Goal: Task Accomplishment & Management: Manage account settings

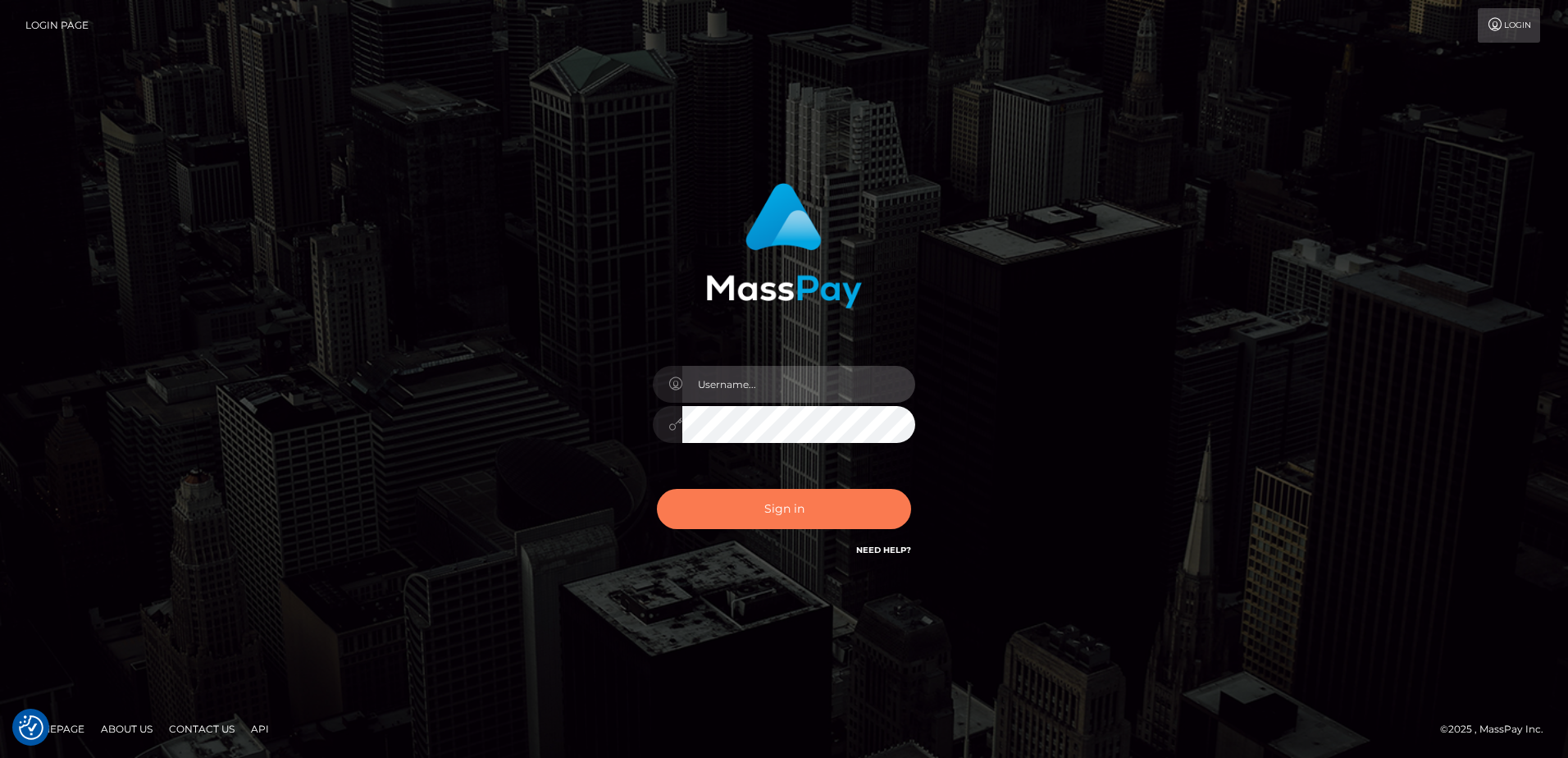
type input "[PERSON_NAME]"
click at [746, 514] on button "Sign in" at bounding box center [784, 508] width 254 height 40
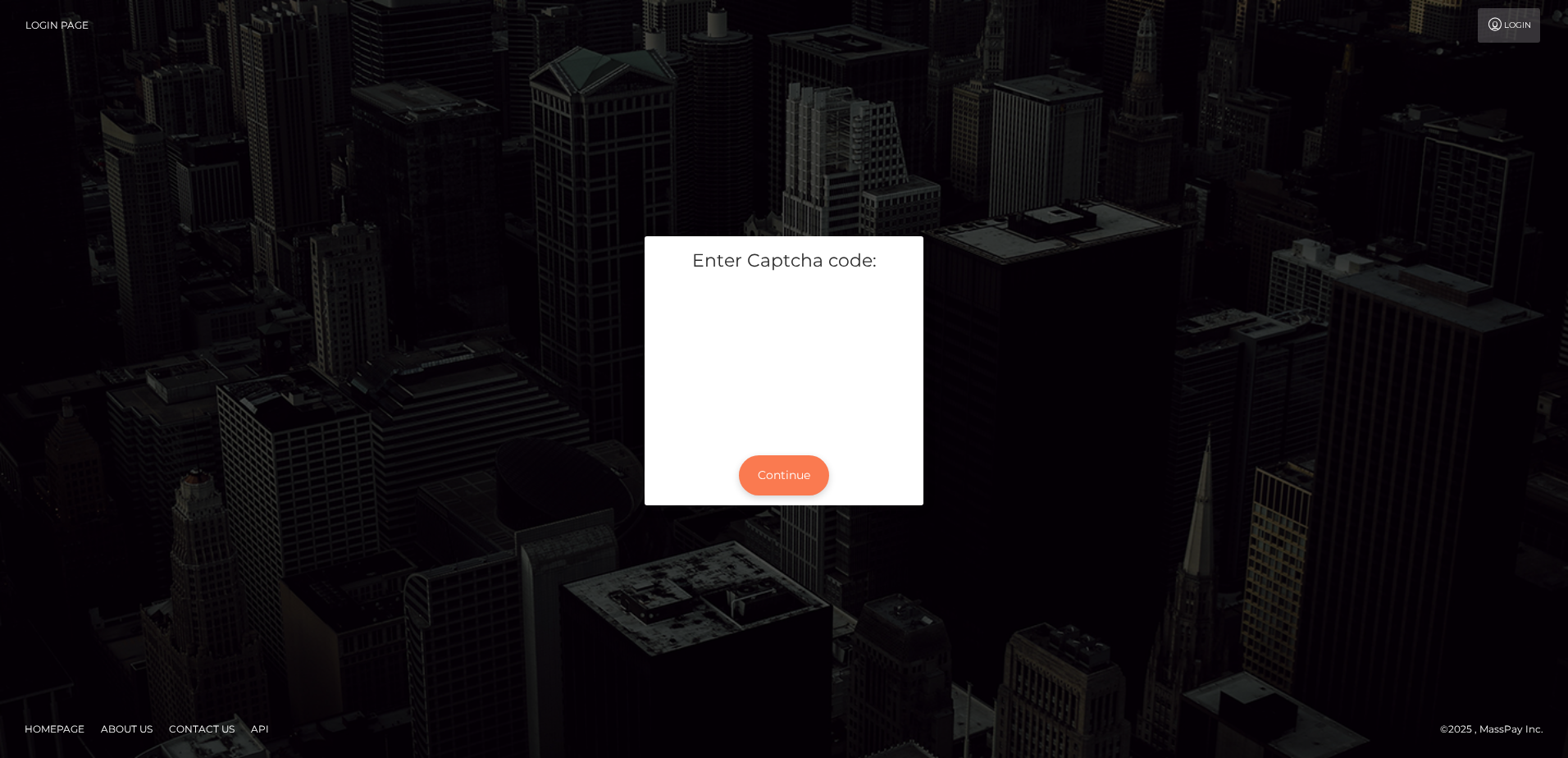
click at [765, 479] on button "Continue" at bounding box center [784, 475] width 90 height 40
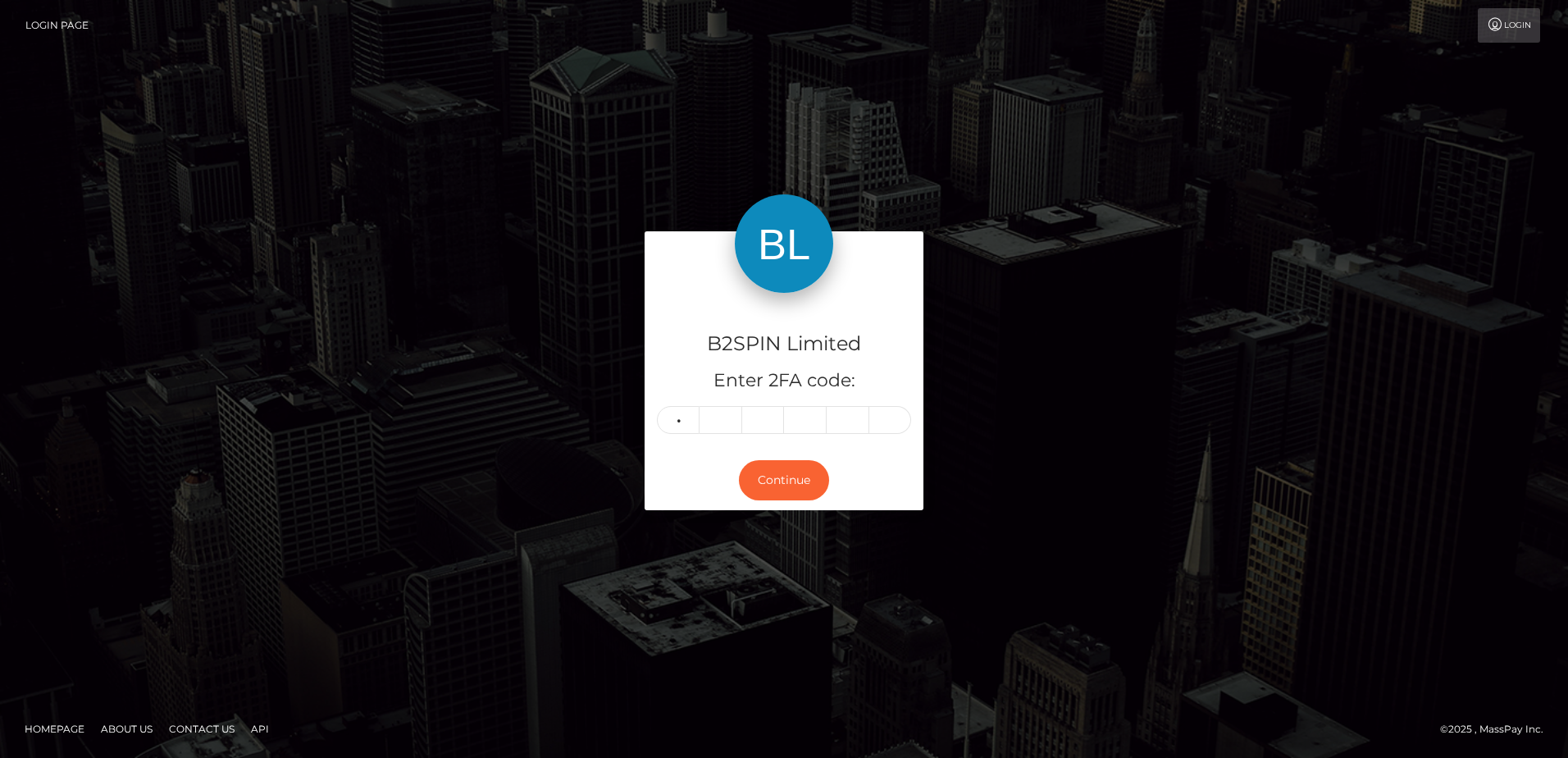
type input "3"
type input "0"
type input "8"
type input "1"
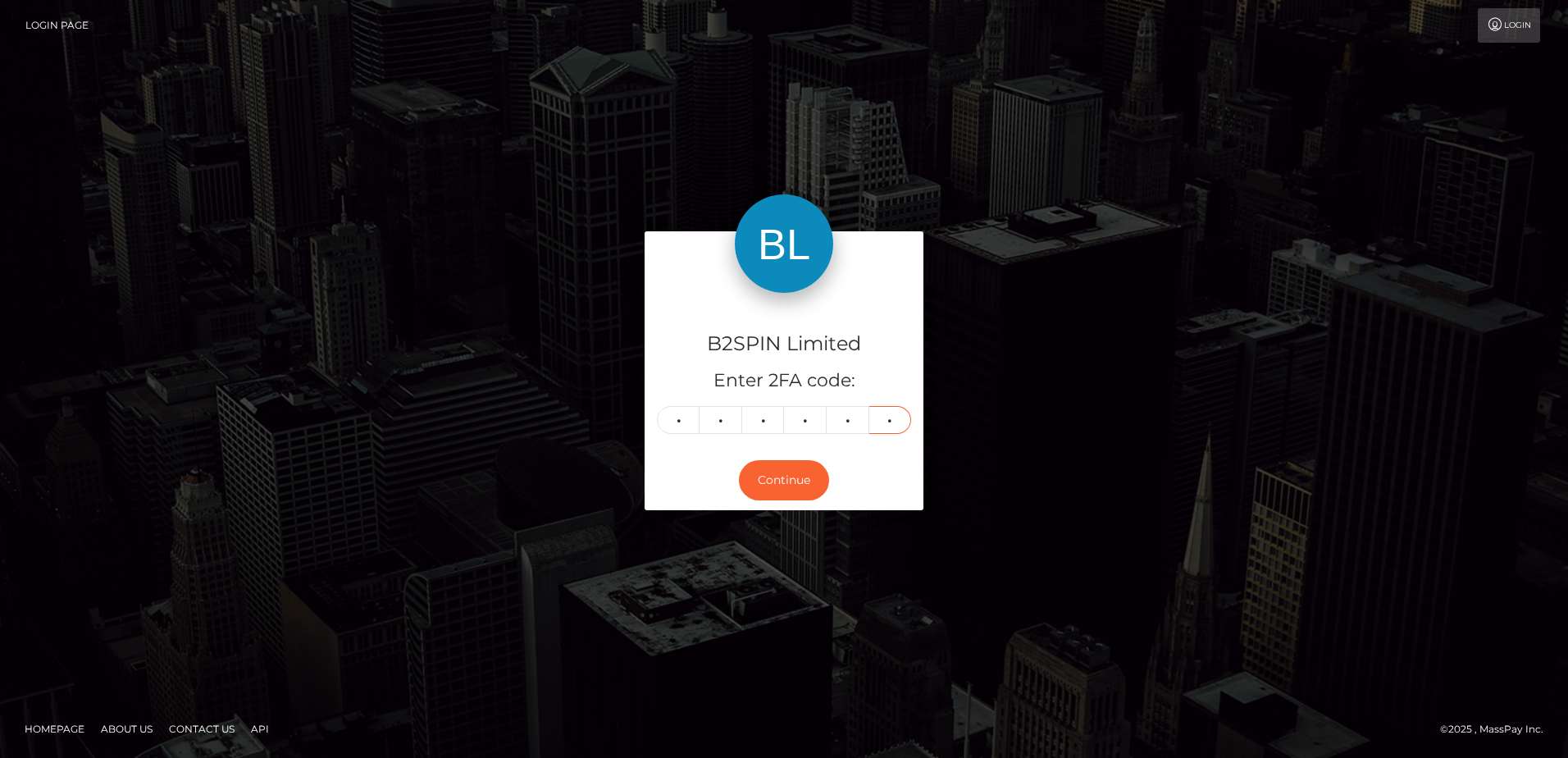
type input "4"
click at [594, 571] on div "B2SPIN Limited Enter 2FA code: 3 0 8 1 1 4 308114 Continue" at bounding box center [784, 378] width 1568 height 540
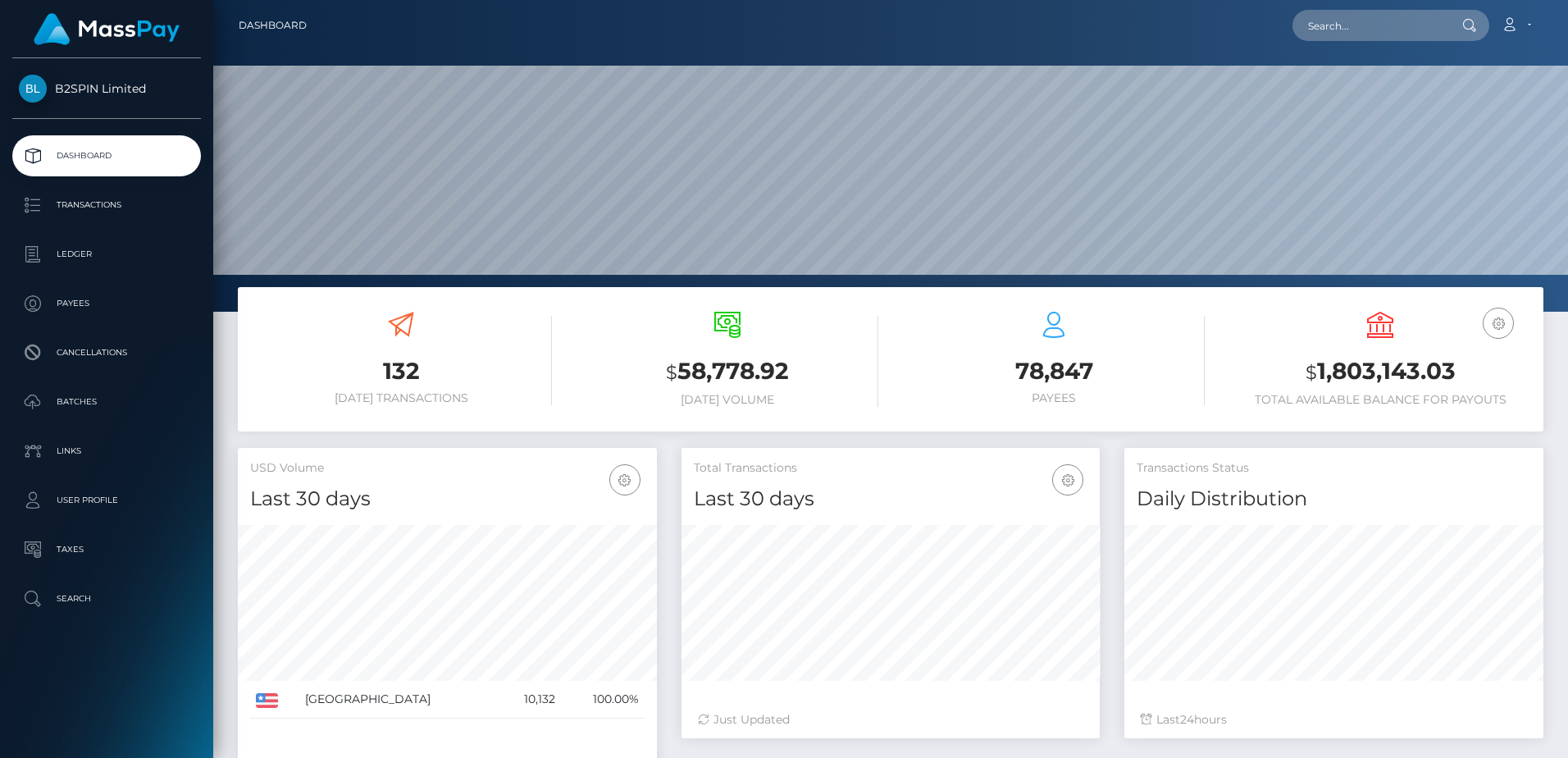
scroll to position [291, 418]
click at [1394, 366] on h3 "$ 1,803,143.03" at bounding box center [1380, 372] width 302 height 34
copy h3 "1,803,143.03"
